Goal: Task Accomplishment & Management: Manage account settings

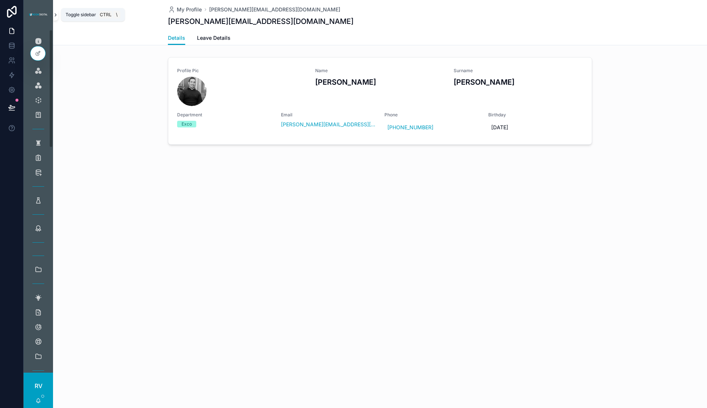
click at [55, 17] on icon "scrollable content" at bounding box center [55, 15] width 5 height 6
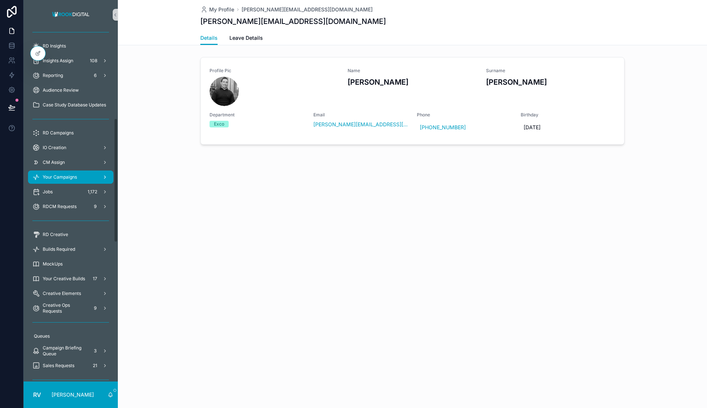
click at [66, 175] on span "Your Campaigns" at bounding box center [60, 177] width 34 height 6
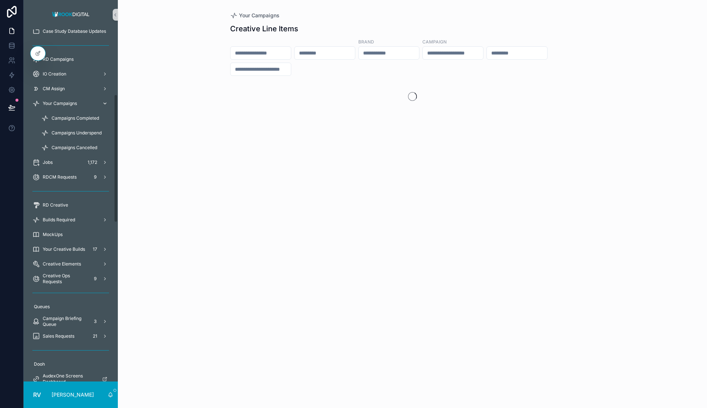
scroll to position [178, 0]
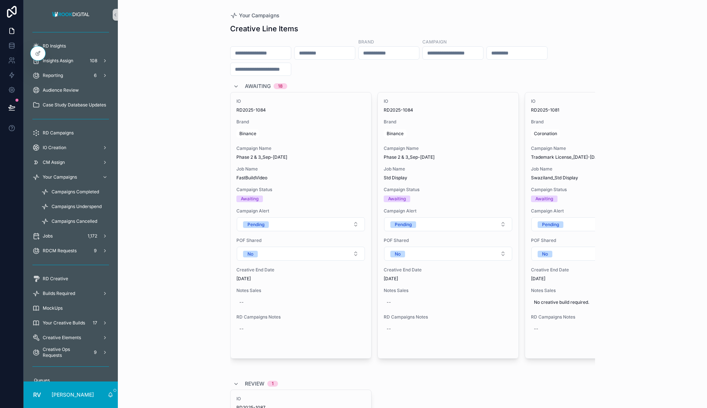
click at [419, 56] on input "scrollable content" at bounding box center [389, 53] width 60 height 10
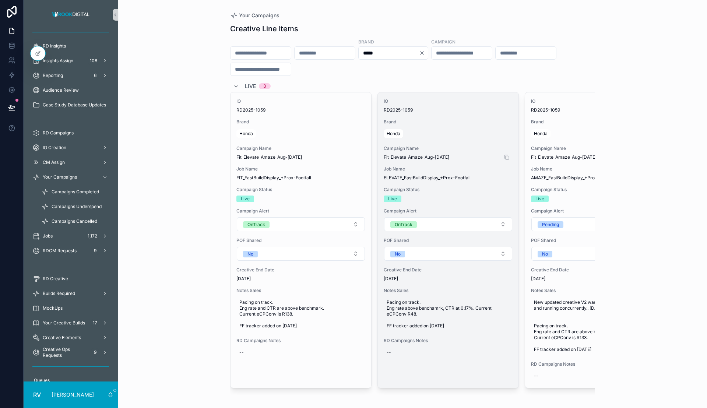
type input "*****"
click at [469, 160] on span "Fit_Elevate_Amaze_Aug-[DATE]" at bounding box center [448, 157] width 129 height 6
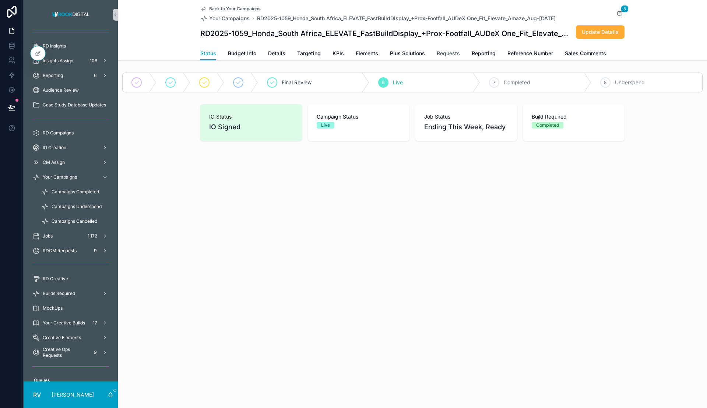
click at [449, 52] on span "Requests" at bounding box center [448, 53] width 23 height 7
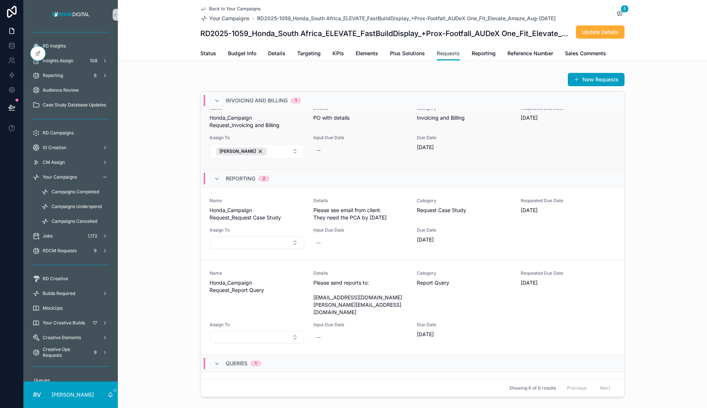
scroll to position [175, 0]
click at [424, 216] on div "Category Request Case Study" at bounding box center [464, 209] width 95 height 24
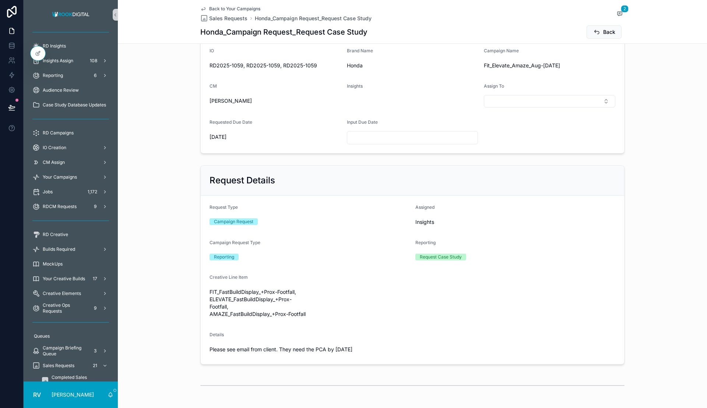
scroll to position [171, 0]
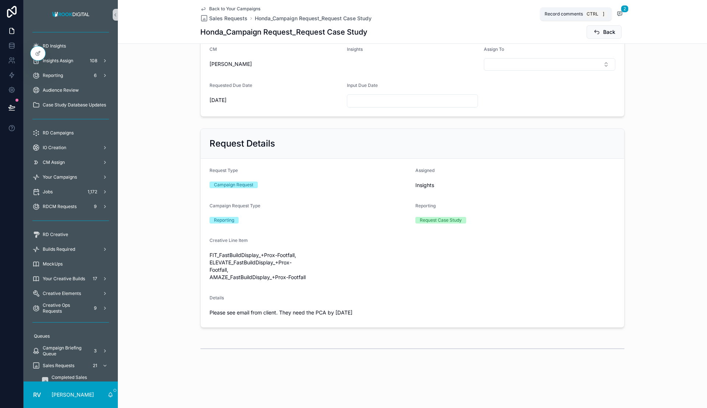
click at [615, 16] on span "scrollable content" at bounding box center [620, 14] width 10 height 8
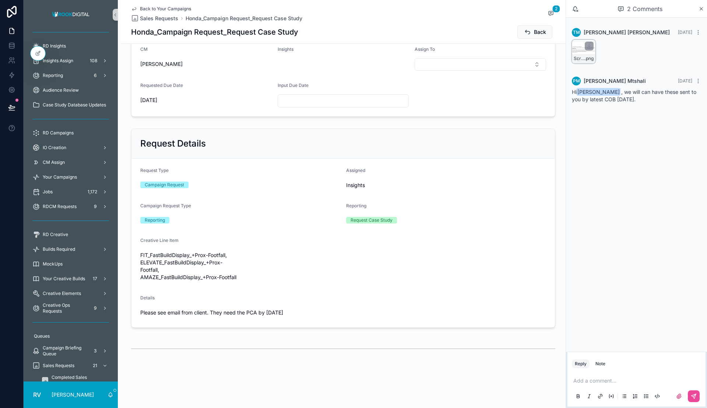
click at [580, 48] on div "Screenshot-2025-08-25-at-11.01.36 .png" at bounding box center [584, 52] width 24 height 24
